Goal: Task Accomplishment & Management: Manage account settings

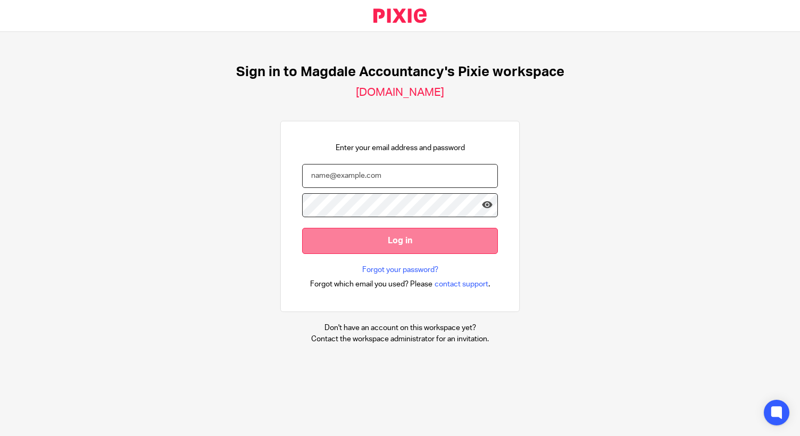
type input "[EMAIL_ADDRESS][DOMAIN_NAME]"
click at [391, 233] on input "Log in" at bounding box center [400, 241] width 196 height 26
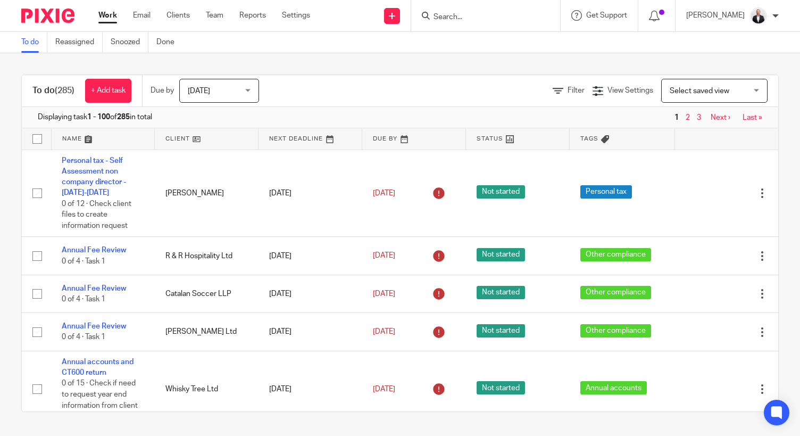
click at [510, 22] on form at bounding box center [488, 15] width 113 height 13
click at [505, 13] on input "Search" at bounding box center [480, 18] width 96 height 10
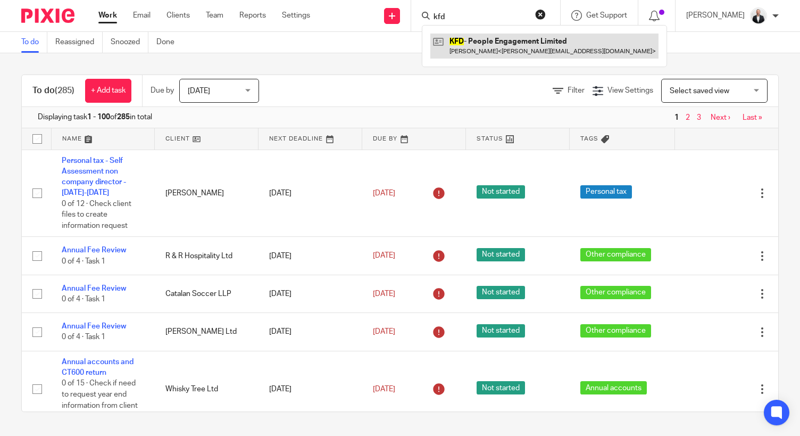
type input "kfd"
click at [493, 39] on link at bounding box center [544, 46] width 228 height 24
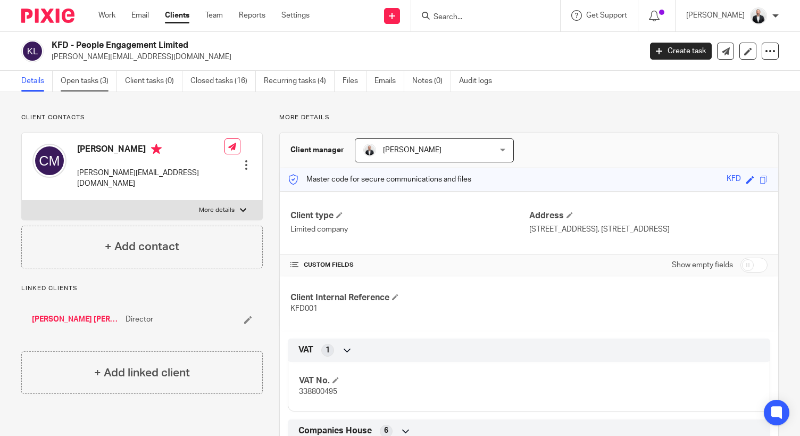
click at [95, 81] on link "Open tasks (3)" at bounding box center [89, 81] width 56 height 21
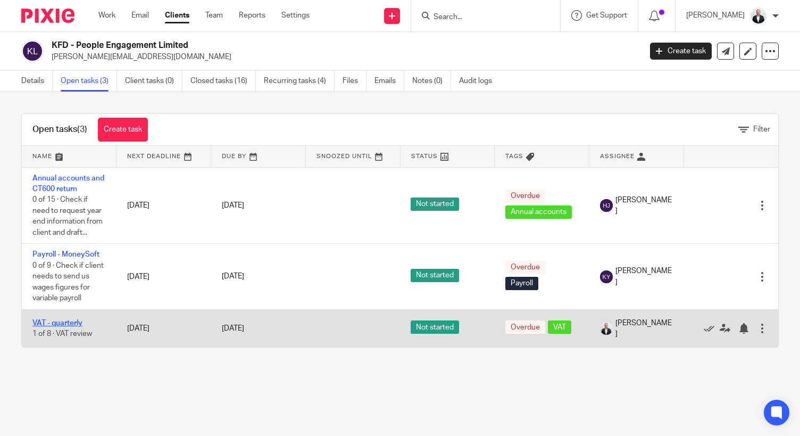
click at [69, 320] on link "VAT - quarterly" at bounding box center [57, 322] width 50 height 7
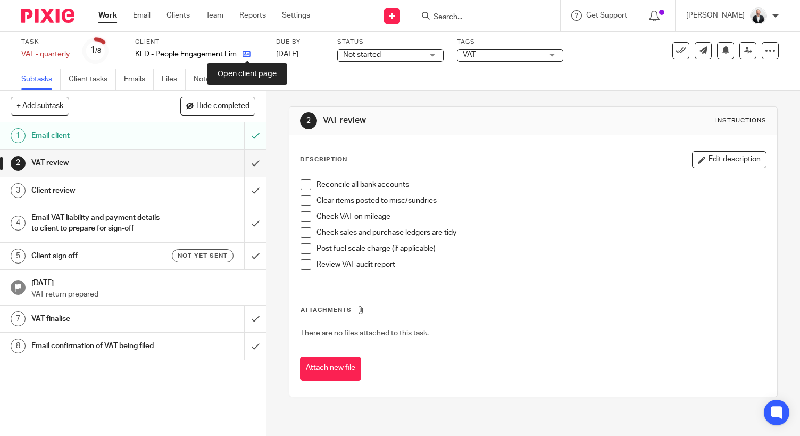
click at [249, 54] on icon at bounding box center [247, 54] width 8 height 8
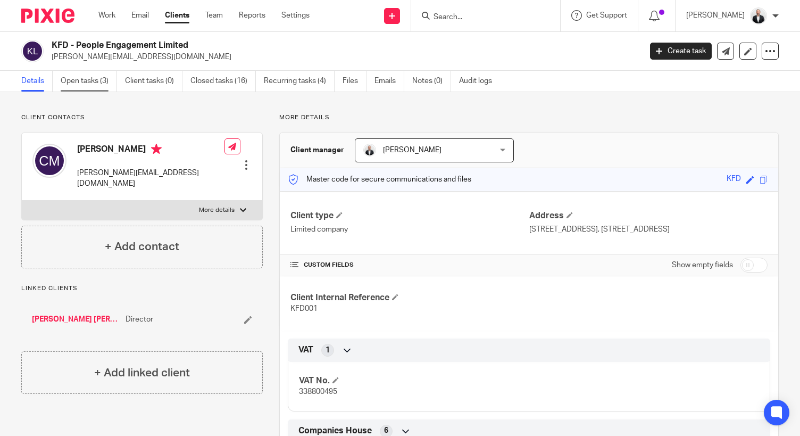
click at [96, 85] on link "Open tasks (3)" at bounding box center [89, 81] width 56 height 21
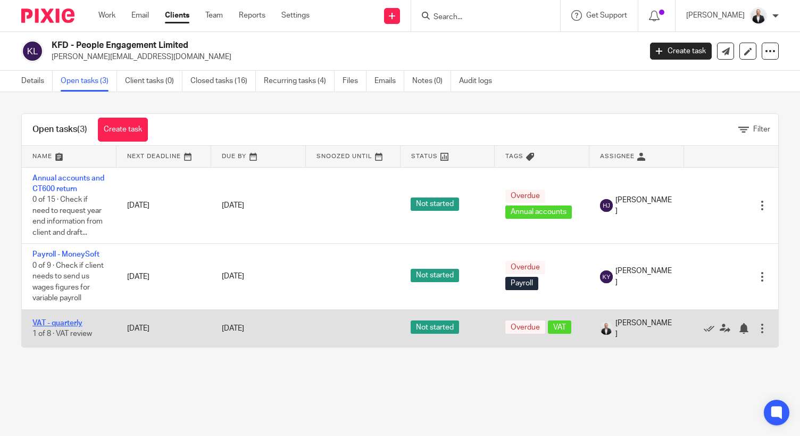
click at [62, 323] on link "VAT - quarterly" at bounding box center [57, 322] width 50 height 7
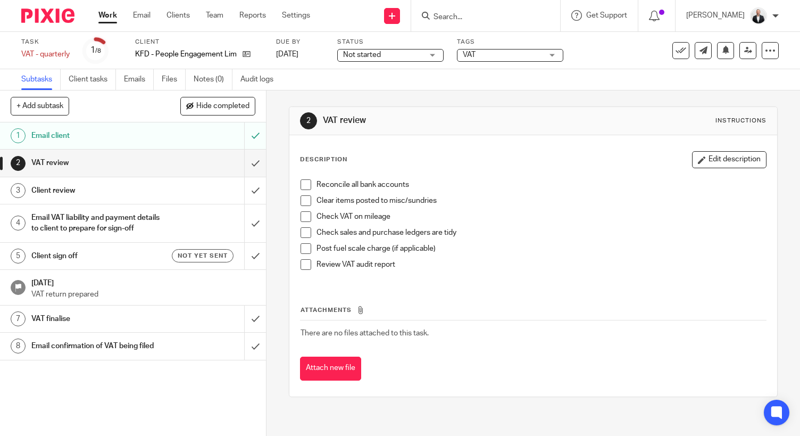
click at [122, 264] on h1 "Client sign off" at bounding box center [98, 256] width 135 height 16
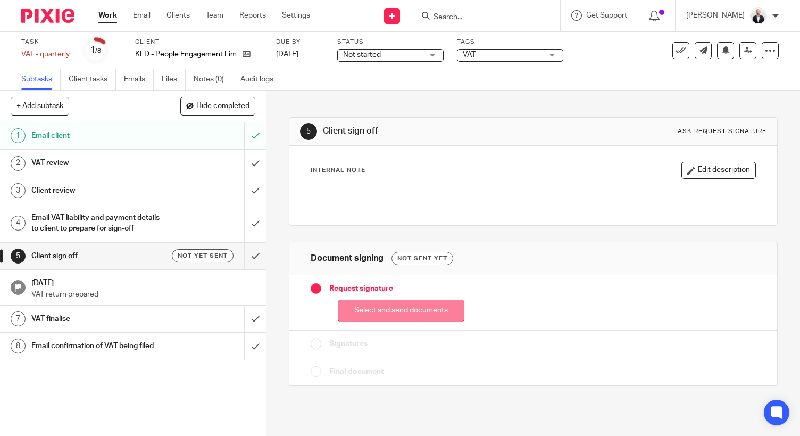
click at [407, 316] on button "Select and send documents" at bounding box center [401, 310] width 127 height 23
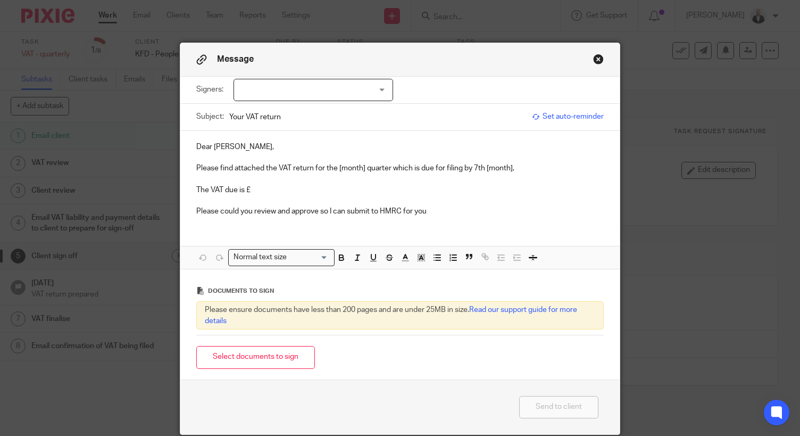
click at [358, 81] on div at bounding box center [313, 90] width 160 height 22
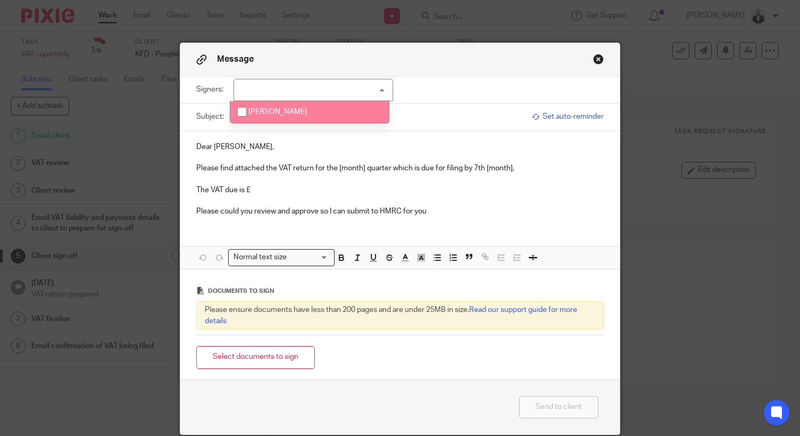
click at [317, 109] on li "Colin Middlemiss" at bounding box center [309, 112] width 158 height 22
checkbox input "true"
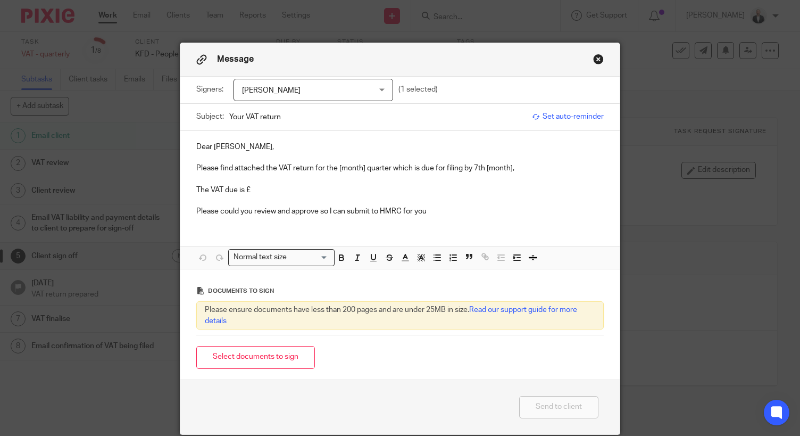
click at [371, 152] on p at bounding box center [399, 157] width 407 height 11
click at [350, 170] on p "Please find attached the VAT return for the [month] quarter which is due for fi…" at bounding box center [399, 168] width 407 height 11
click at [27, 248] on div "Message Signers: Colin Middlemiss Colin Middlemiss (1 selected) Subject: Your V…" at bounding box center [400, 218] width 800 height 436
click at [333, 192] on p "There is a VAT refund due of £1" at bounding box center [399, 190] width 407 height 11
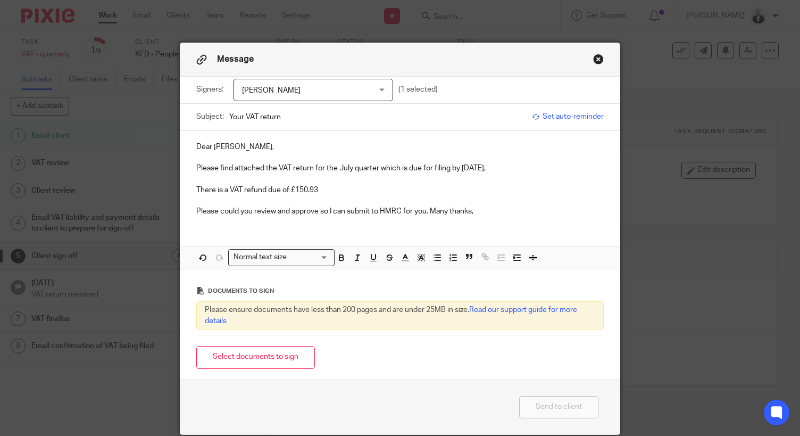
click at [287, 210] on p "Please could you review and approve so I can submit to HMRC for you. Many thank…" at bounding box center [399, 211] width 407 height 11
click at [421, 222] on div "Dear Colin, Please find attached the VAT return for the July quarter which is d…" at bounding box center [399, 178] width 439 height 94
click at [281, 352] on button "Select documents to sign" at bounding box center [255, 357] width 119 height 23
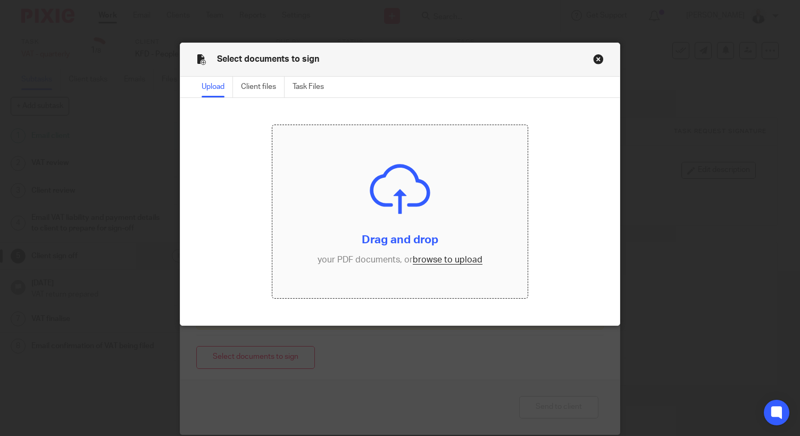
click at [465, 256] on input "file" at bounding box center [399, 211] width 255 height 172
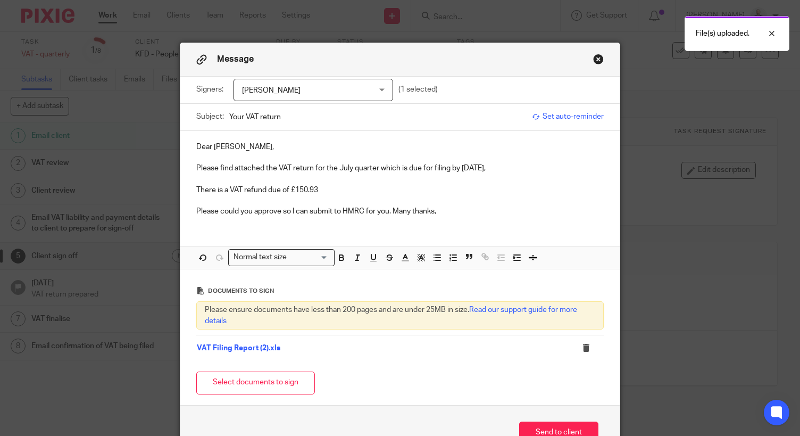
click at [202, 148] on p "Dear Colin," at bounding box center [399, 146] width 407 height 11
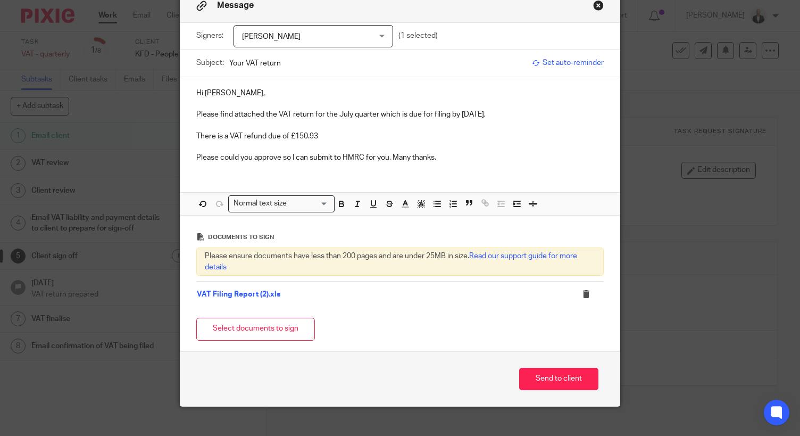
scroll to position [68, 0]
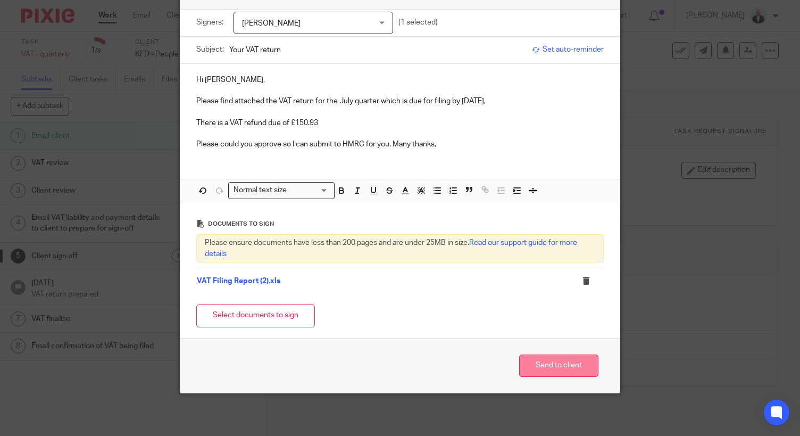
click at [544, 362] on button "Send to client" at bounding box center [558, 365] width 79 height 23
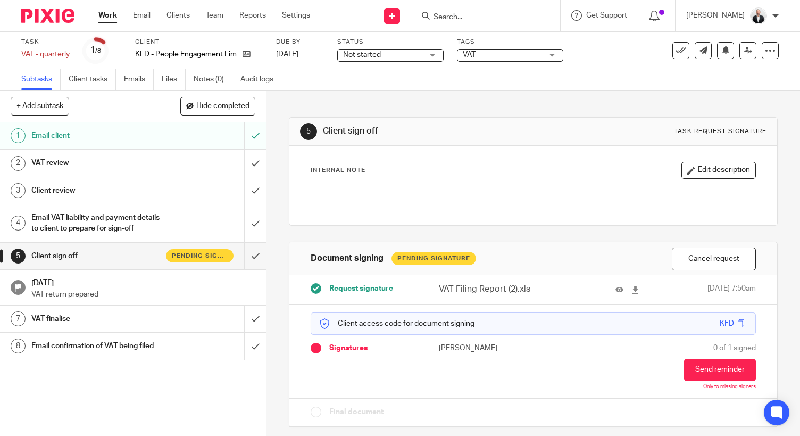
click at [517, 15] on input "Search" at bounding box center [480, 18] width 96 height 10
type input "MG"
click at [506, 38] on link at bounding box center [510, 42] width 161 height 16
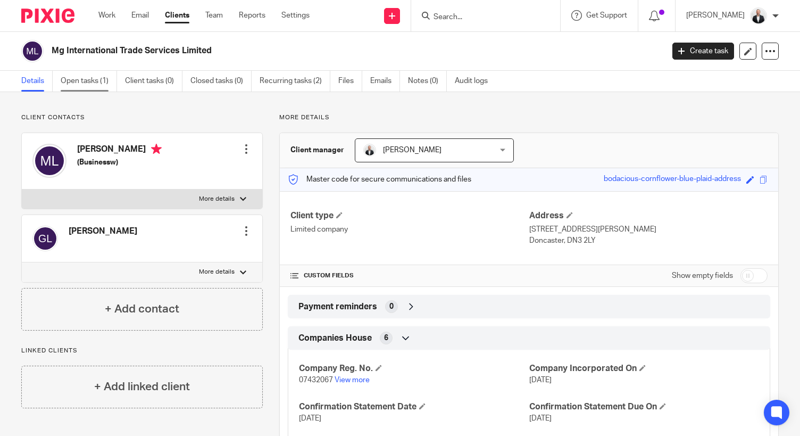
click at [83, 78] on link "Open tasks (1)" at bounding box center [89, 81] width 56 height 21
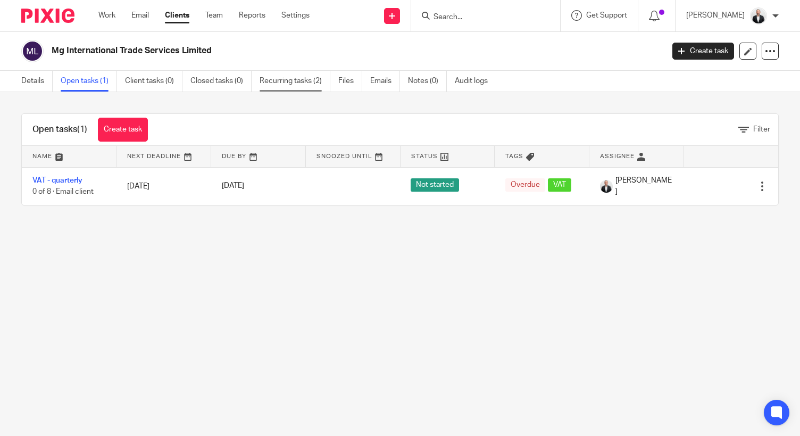
click at [285, 79] on link "Recurring tasks (2)" at bounding box center [295, 81] width 71 height 21
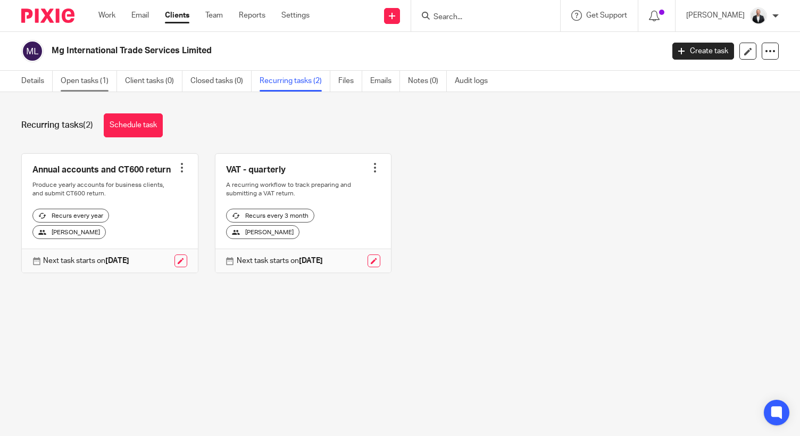
click at [94, 80] on link "Open tasks (1)" at bounding box center [89, 81] width 56 height 21
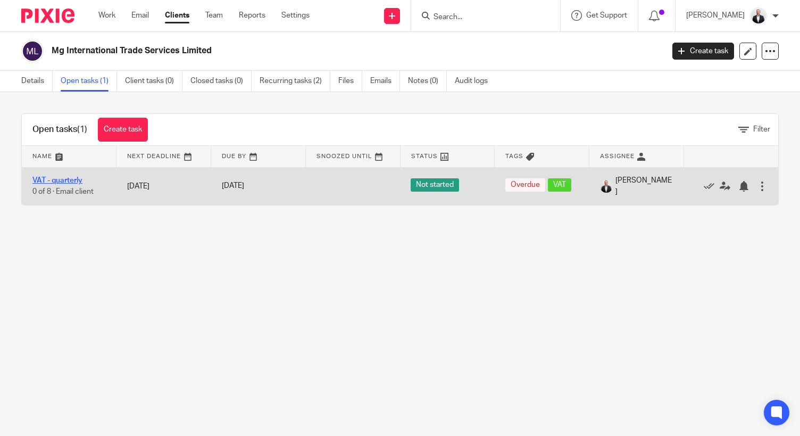
click at [72, 183] on link "VAT - quarterly" at bounding box center [57, 180] width 50 height 7
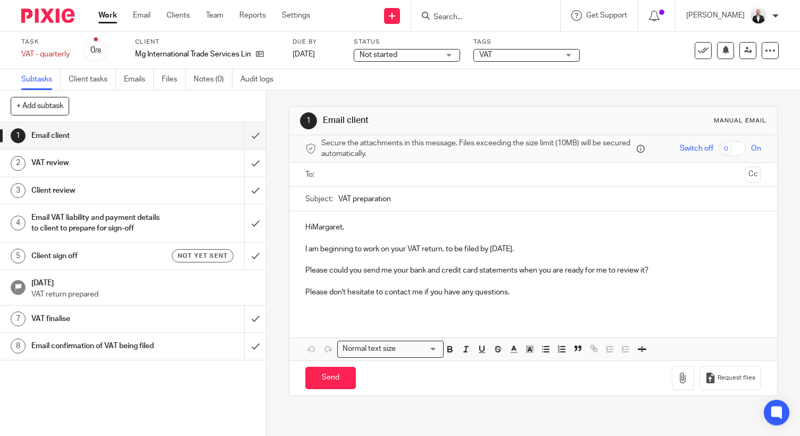
click at [166, 262] on div "Not yet sent" at bounding box center [200, 255] width 68 height 13
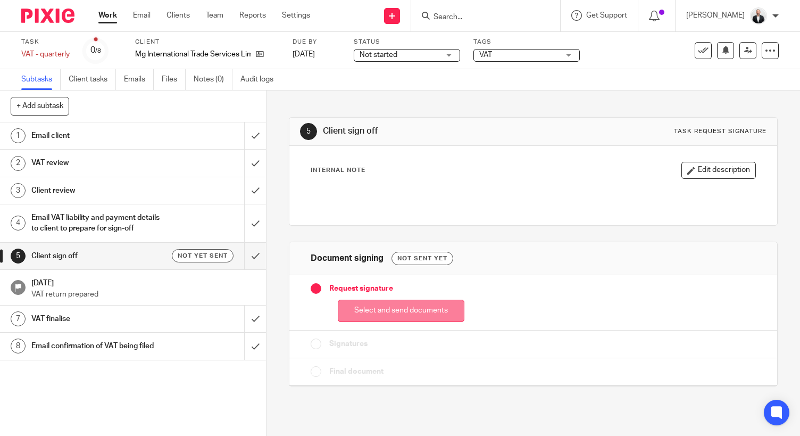
click at [376, 308] on button "Select and send documents" at bounding box center [401, 310] width 127 height 23
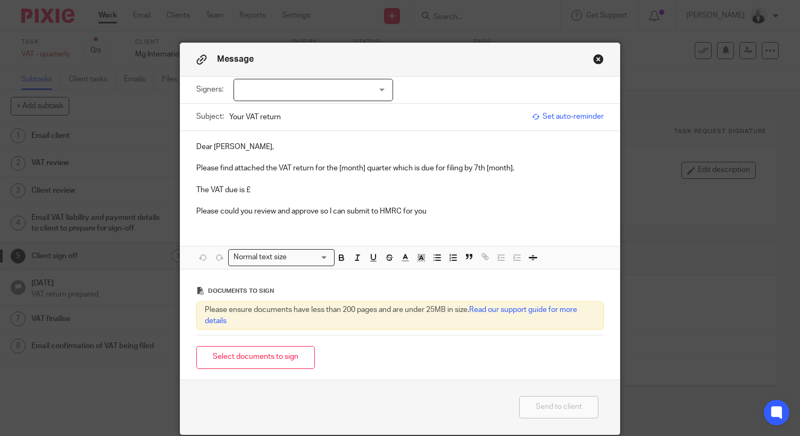
click at [373, 95] on div at bounding box center [313, 90] width 160 height 22
click at [314, 134] on li "Gavin Lim" at bounding box center [309, 134] width 158 height 22
click at [593, 57] on button "Close modal" at bounding box center [598, 59] width 11 height 11
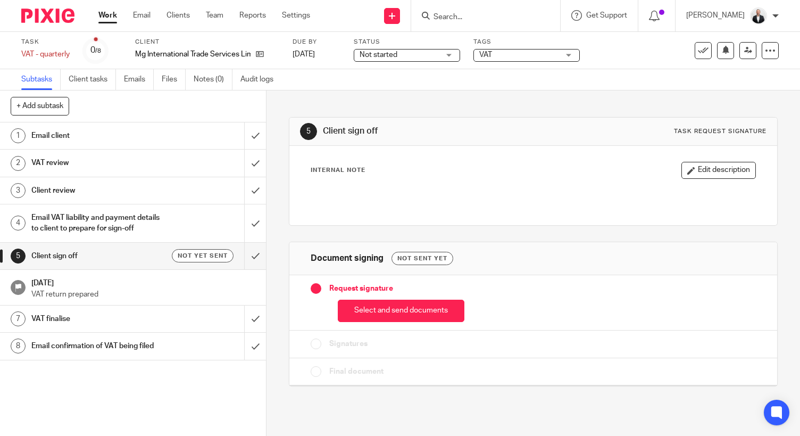
click at [777, 165] on div "5 Client sign off Task request signature Internal Note Edit description Documen…" at bounding box center [532, 262] width 533 height 345
click at [263, 52] on icon at bounding box center [260, 54] width 8 height 8
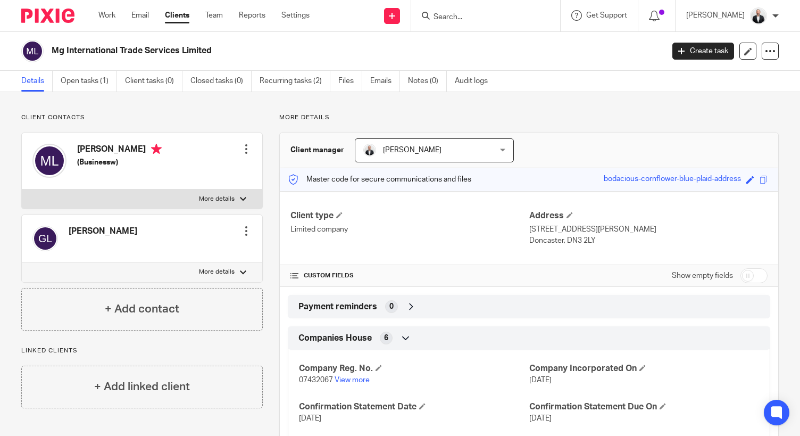
click at [244, 229] on div at bounding box center [246, 231] width 11 height 11
click at [223, 251] on link "Edit contact" at bounding box center [196, 254] width 102 height 15
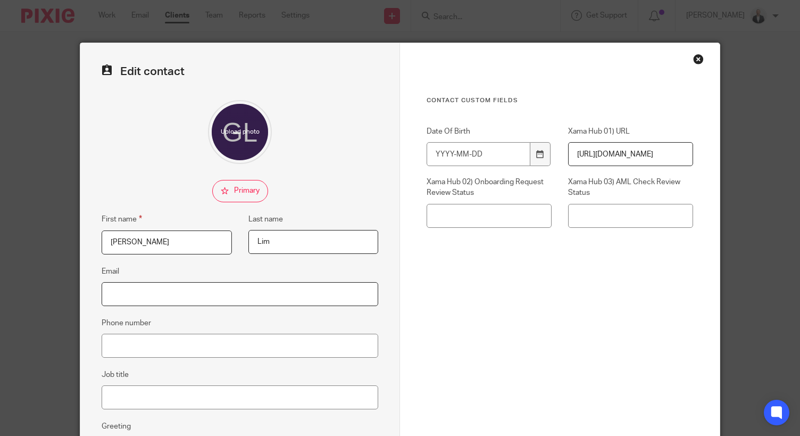
click at [271, 290] on input "Email" at bounding box center [240, 294] width 277 height 24
paste input "[PERSON_NAME][EMAIL_ADDRESS][DOMAIN_NAME]"
type input "[PERSON_NAME][EMAIL_ADDRESS][DOMAIN_NAME]"
click at [538, 349] on div "Contact Custom fields Date Of Birth Xama Hub 01) URL [URL][DOMAIN_NAME] Xama Hu…" at bounding box center [560, 235] width 266 height 278
click at [228, 193] on input "checkbox" at bounding box center [240, 191] width 56 height 22
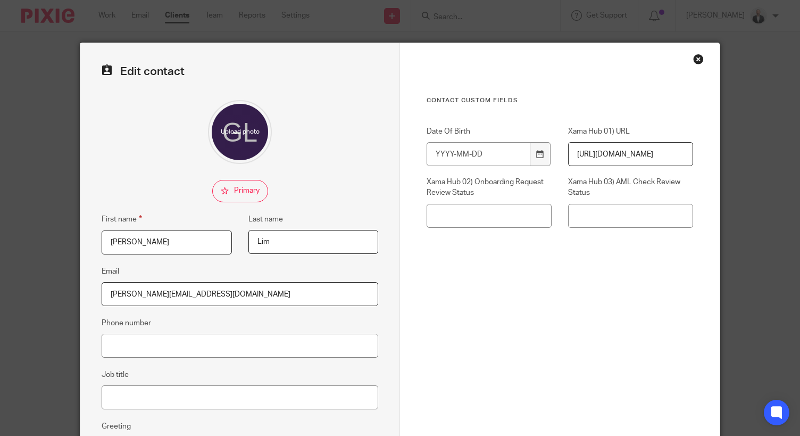
checkbox input "true"
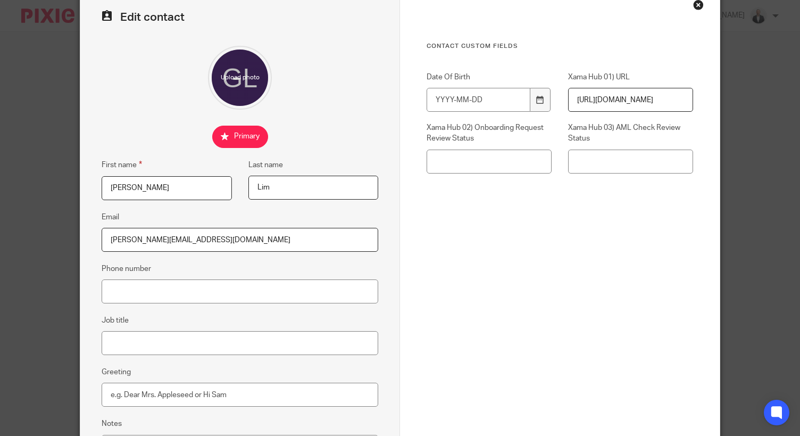
scroll to position [168, 0]
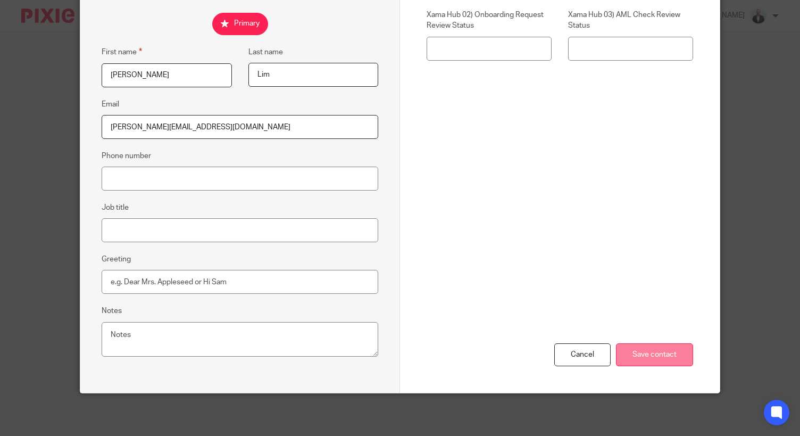
click at [670, 360] on input "Save contact" at bounding box center [654, 354] width 77 height 23
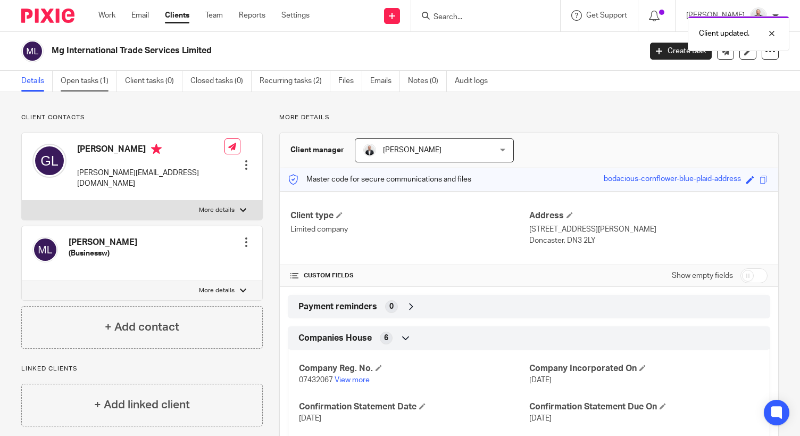
click at [101, 77] on link "Open tasks (1)" at bounding box center [89, 81] width 56 height 21
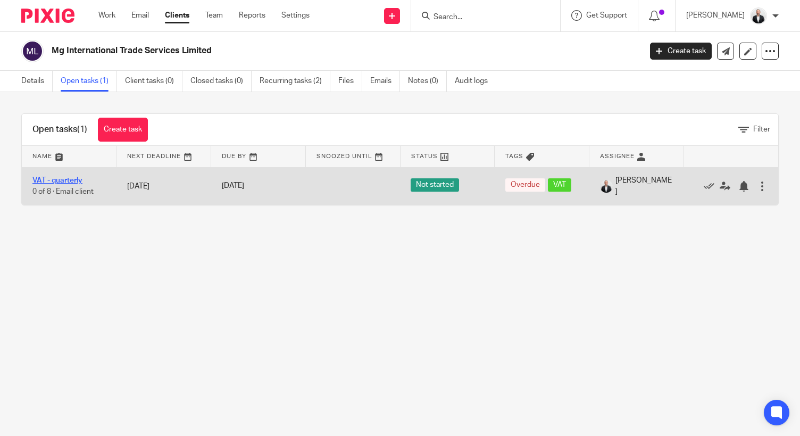
click at [65, 179] on link "VAT - quarterly" at bounding box center [57, 180] width 50 height 7
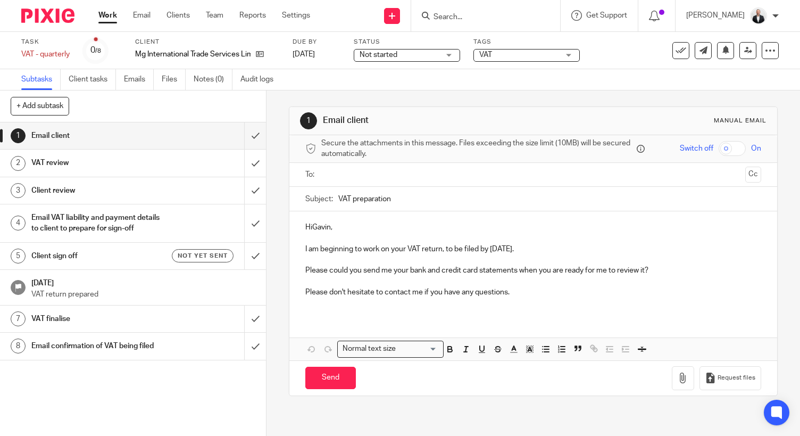
click at [130, 264] on h1 "Client sign off" at bounding box center [98, 256] width 135 height 16
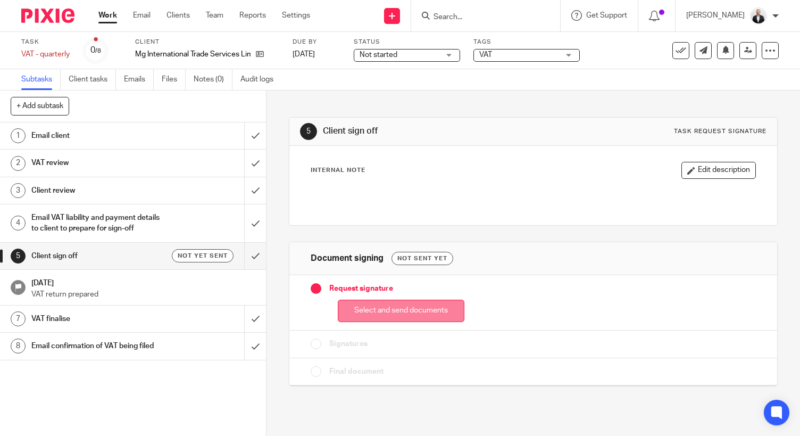
click at [407, 309] on button "Select and send documents" at bounding box center [401, 310] width 127 height 23
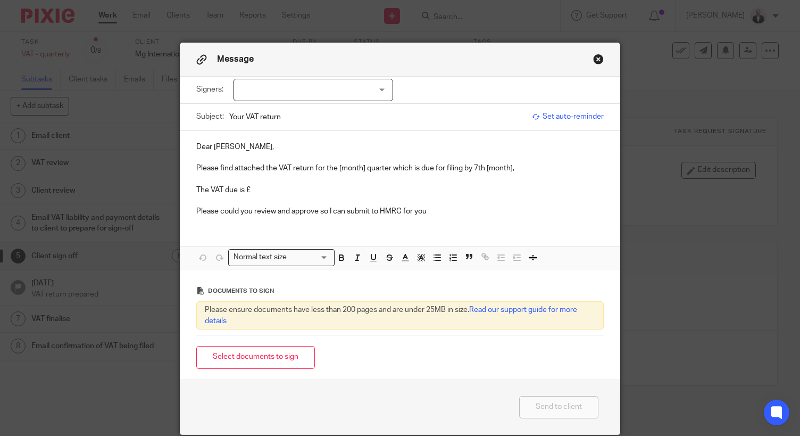
click at [372, 91] on div at bounding box center [313, 90] width 160 height 22
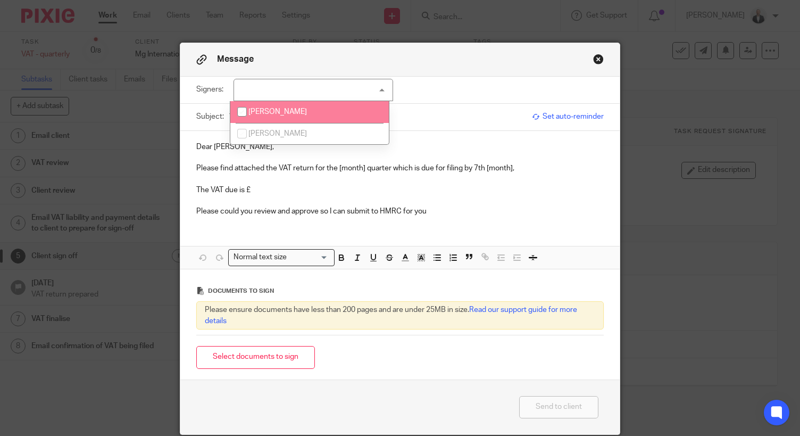
click at [325, 115] on li "Gavin Lim" at bounding box center [309, 112] width 158 height 22
checkbox input "true"
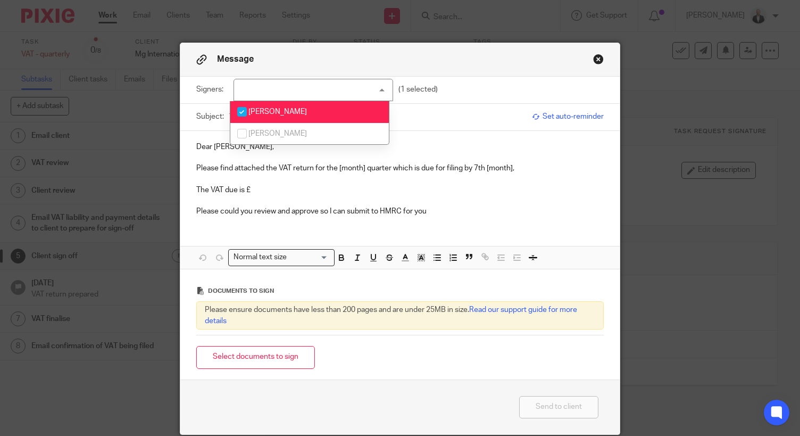
click at [328, 157] on p at bounding box center [399, 157] width 407 height 11
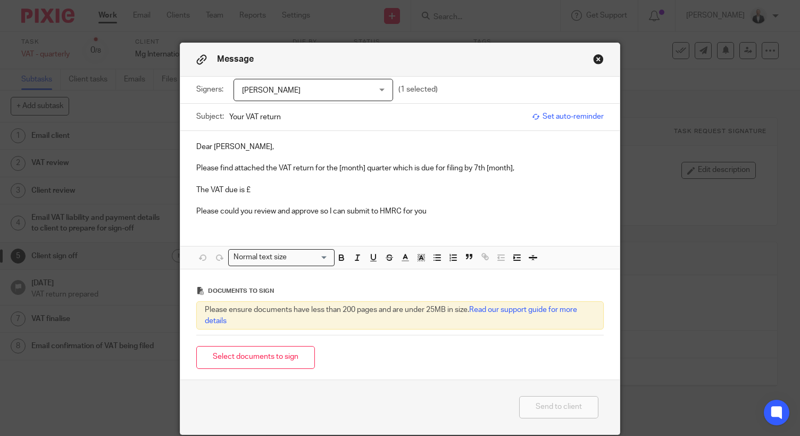
click at [201, 148] on p "Dear Gavin," at bounding box center [399, 146] width 407 height 11
click at [350, 168] on p "Please find attached the VAT return for the [month] quarter which is due for fi…" at bounding box center [399, 168] width 407 height 11
click at [510, 169] on p "Please find attached the VAT return for the July quarter which is due for filin…" at bounding box center [399, 168] width 407 height 11
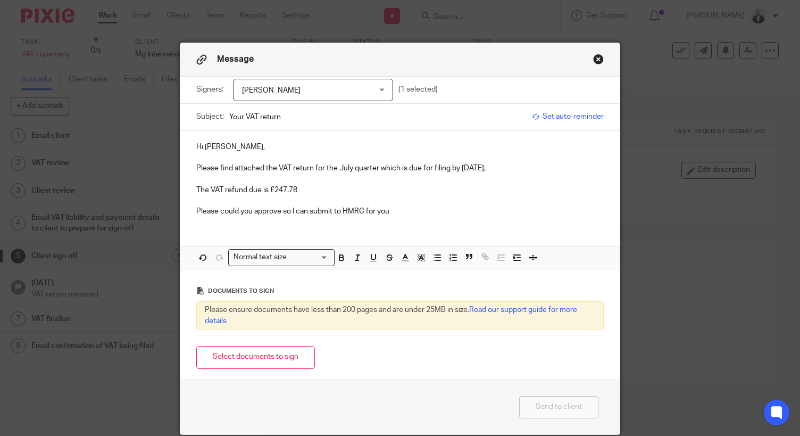
click at [424, 211] on p "Please could you approve so I can submit to HMRC for you" at bounding box center [399, 211] width 407 height 11
click at [290, 349] on button "Select documents to sign" at bounding box center [255, 357] width 119 height 23
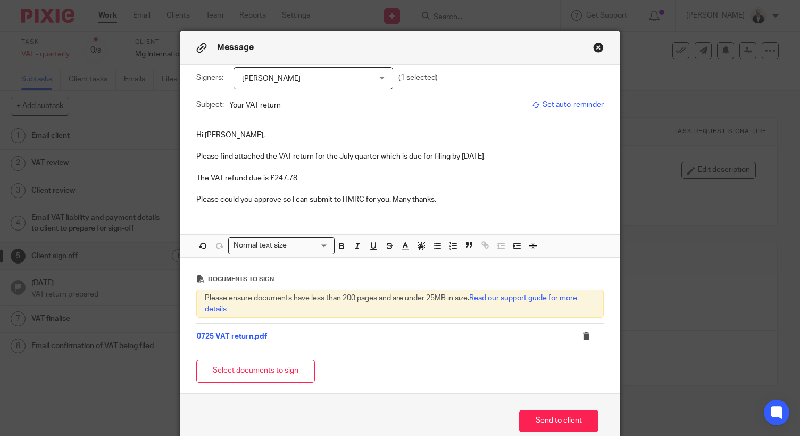
scroll to position [12, 0]
click at [560, 108] on span "Set auto-reminder" at bounding box center [568, 104] width 72 height 11
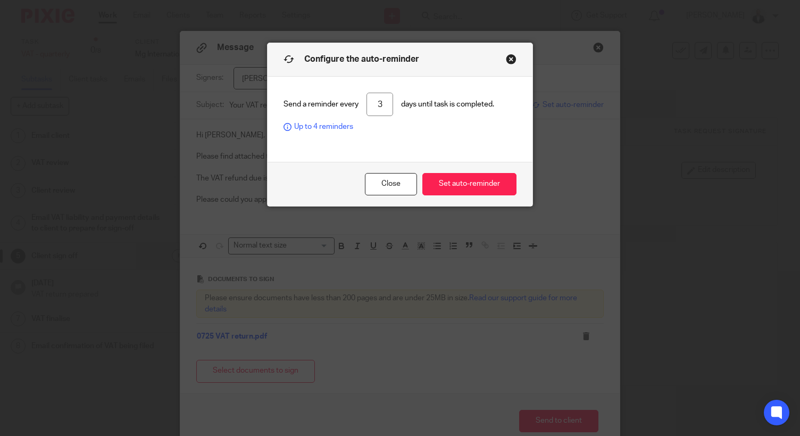
click at [380, 107] on input "3" at bounding box center [379, 105] width 27 height 24
type input "2"
type input "1"
click at [486, 185] on button "Set auto-reminder" at bounding box center [469, 184] width 94 height 23
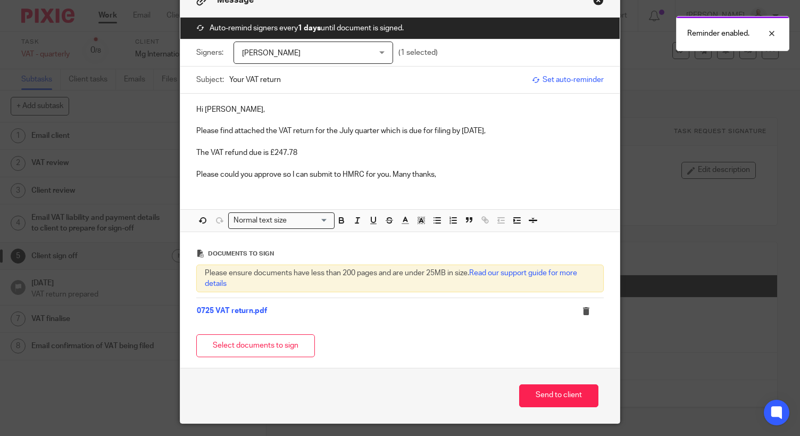
scroll to position [89, 0]
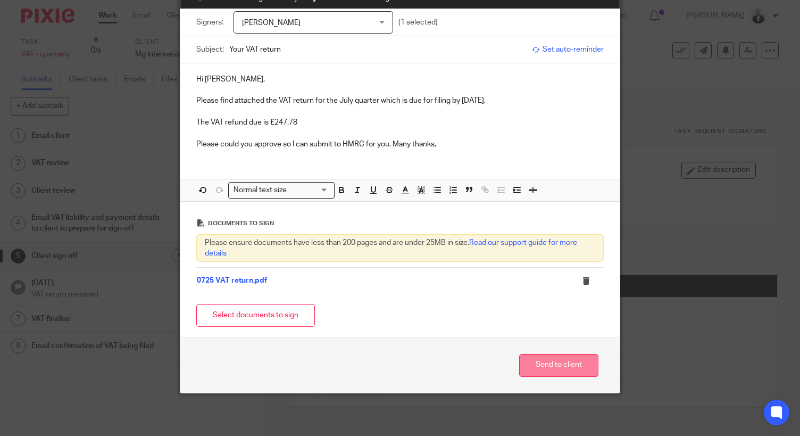
click at [552, 363] on button "Send to client" at bounding box center [558, 365] width 79 height 23
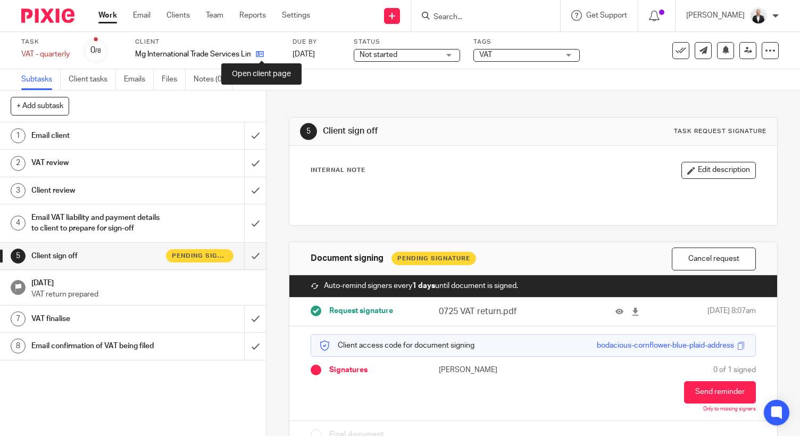
click at [260, 55] on icon at bounding box center [260, 54] width 8 height 8
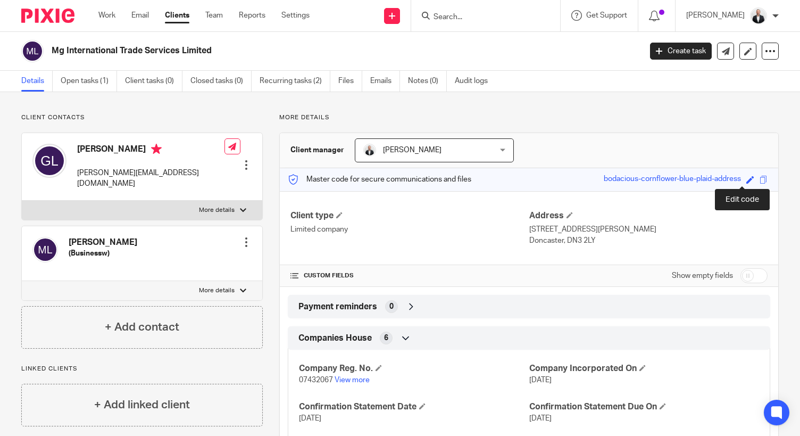
click at [746, 179] on span at bounding box center [750, 180] width 8 height 8
type input "MG"
click at [723, 177] on link "Save" at bounding box center [731, 179] width 16 height 11
type input "MG"
click at [6, 277] on div "Client contacts Gavin Lim gavin.mgproducts@aol.co.uk Edit contact Create client…" at bounding box center [134, 354] width 258 height 483
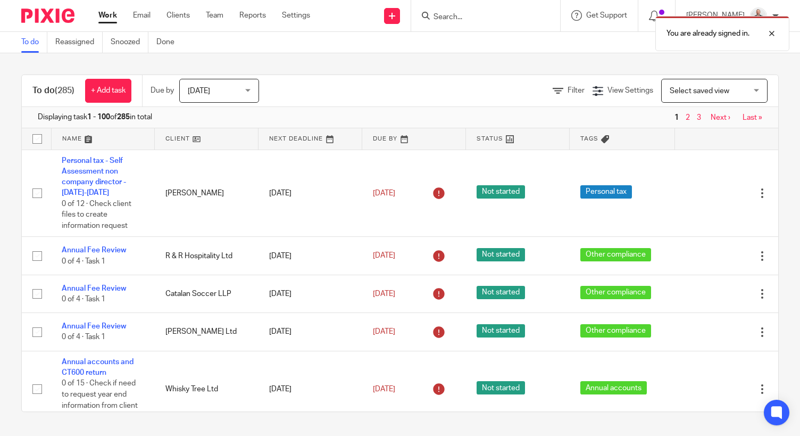
click at [504, 11] on div "You are already signed in." at bounding box center [594, 31] width 389 height 40
click at [773, 33] on div at bounding box center [763, 33] width 29 height 13
click at [546, 19] on form at bounding box center [488, 15] width 113 height 13
click at [501, 15] on input "Search" at bounding box center [480, 18] width 96 height 10
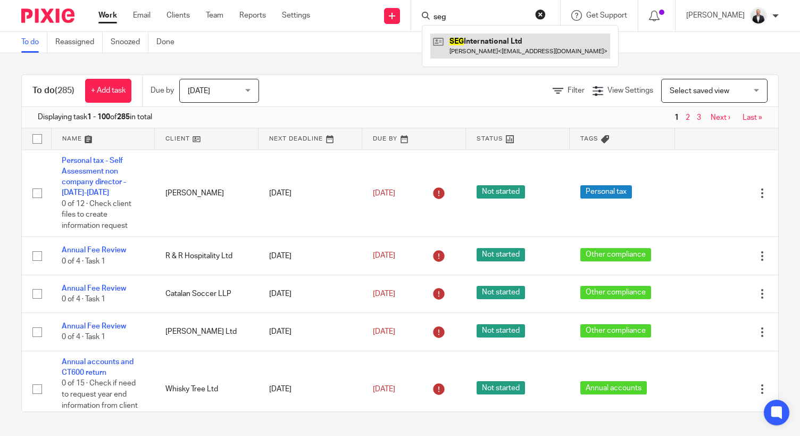
type input "seg"
click at [480, 47] on link at bounding box center [520, 46] width 180 height 24
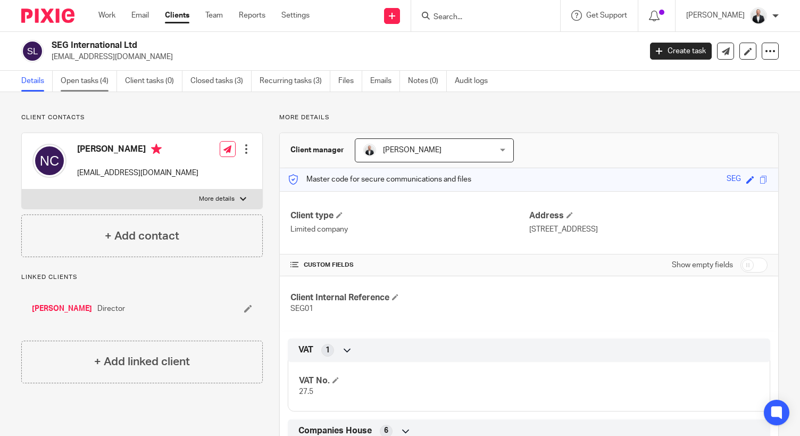
click at [101, 79] on link "Open tasks (4)" at bounding box center [89, 81] width 56 height 21
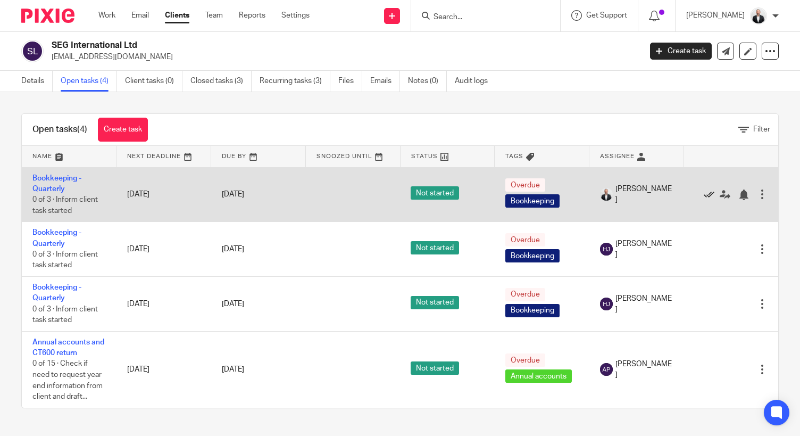
click at [704, 194] on icon at bounding box center [709, 194] width 11 height 11
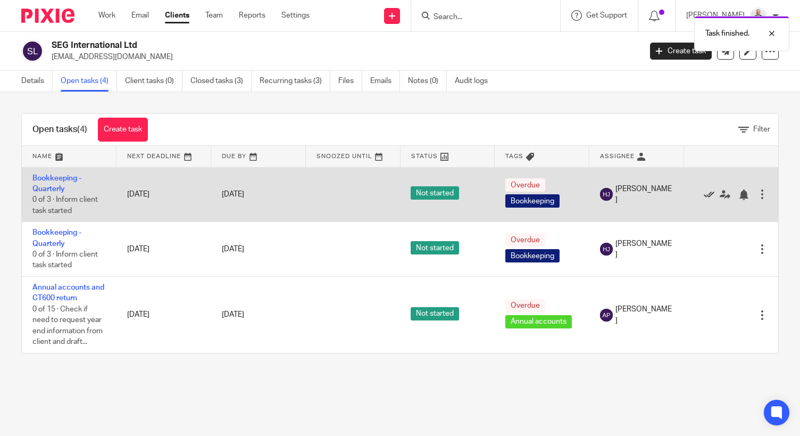
click at [704, 193] on icon at bounding box center [709, 194] width 11 height 11
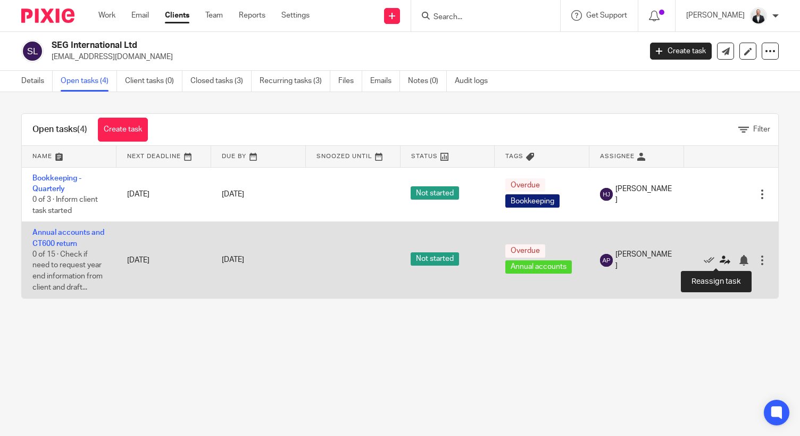
click at [720, 261] on icon at bounding box center [725, 260] width 11 height 11
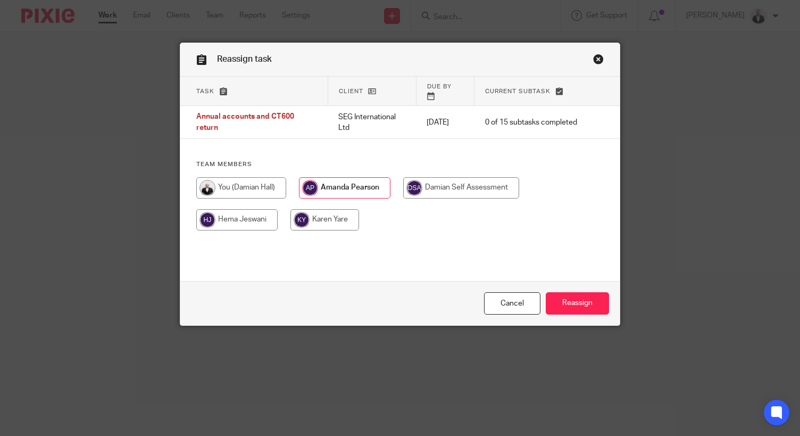
click at [593, 60] on link "Close this dialog window" at bounding box center [598, 61] width 11 height 14
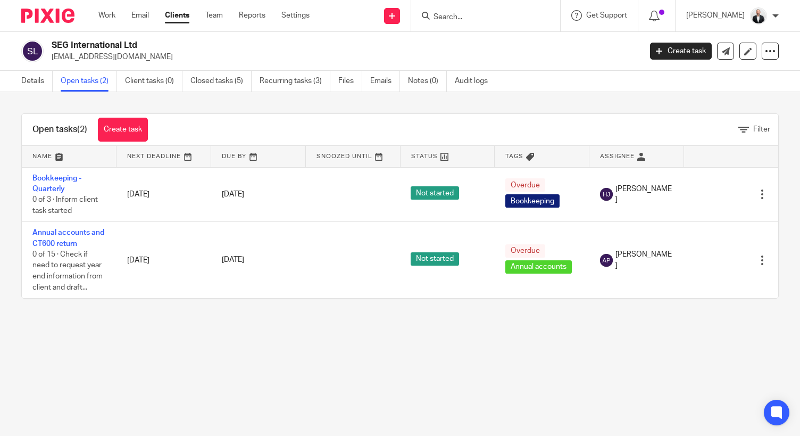
click at [771, 193] on div "Open tasks (2) Create task Filter Name Next Deadline Due By Snoozed Until Statu…" at bounding box center [400, 206] width 800 height 228
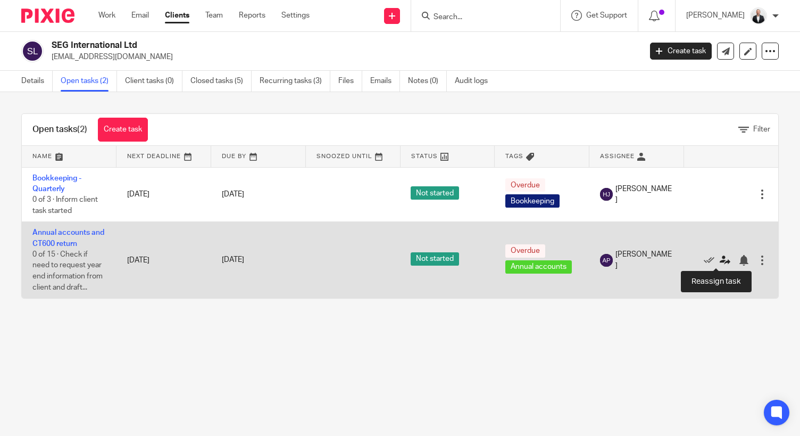
click at [720, 260] on icon at bounding box center [725, 260] width 11 height 11
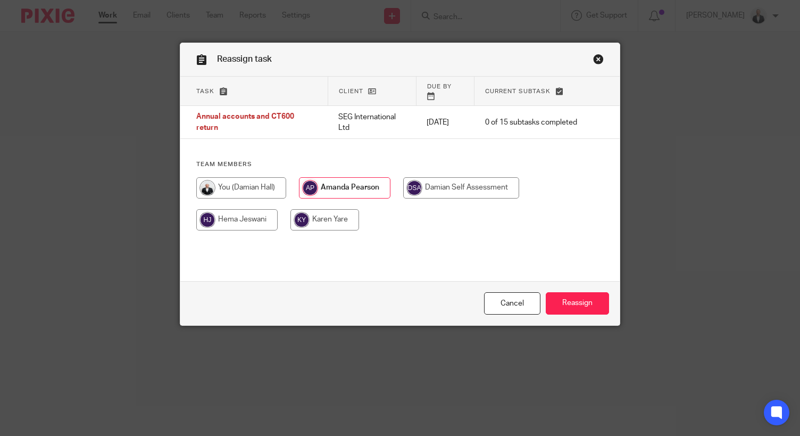
click at [245, 223] on input "radio" at bounding box center [236, 219] width 81 height 21
radio input "true"
click at [570, 304] on input "Reassign" at bounding box center [577, 303] width 63 height 23
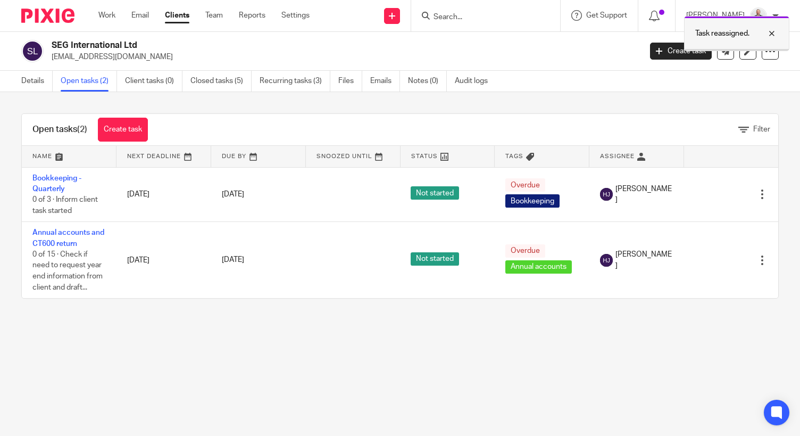
click at [774, 34] on div at bounding box center [763, 33] width 29 height 13
